Goal: Transaction & Acquisition: Purchase product/service

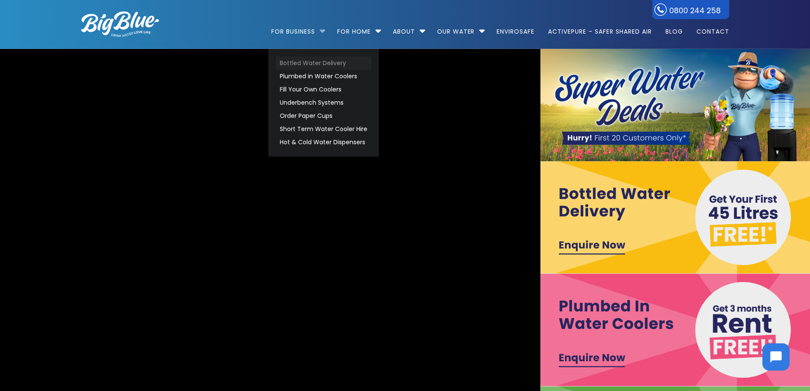
click at [294, 63] on link "Bottled Water Delivery" at bounding box center [323, 63] width 95 height 13
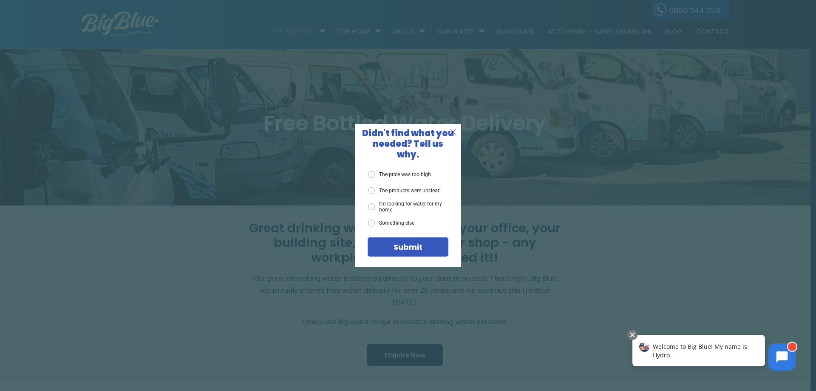
click at [453, 136] on span "X" at bounding box center [453, 131] width 8 height 11
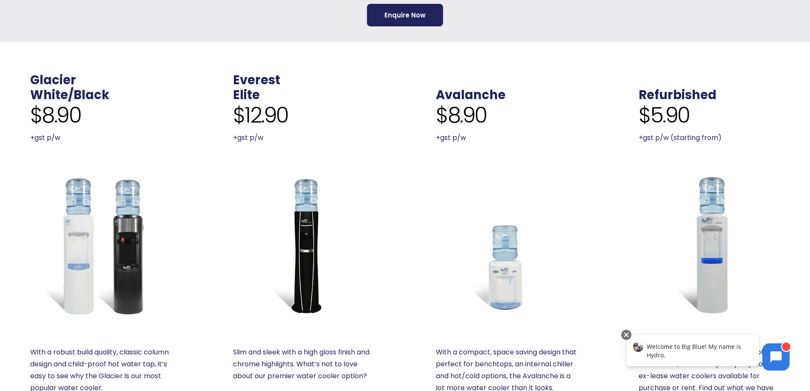
scroll to position [340, 0]
click at [303, 253] on img at bounding box center [303, 244] width 141 height 141
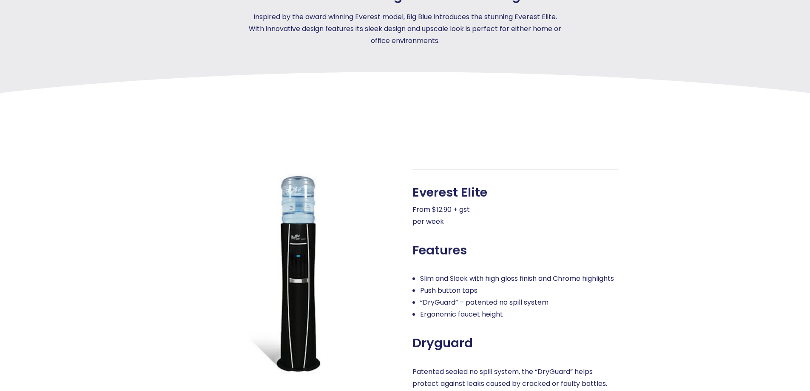
scroll to position [255, 0]
